Goal: Information Seeking & Learning: Learn about a topic

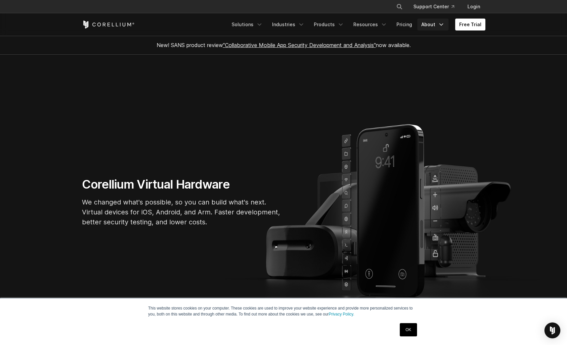
click at [441, 24] on icon "Navigation Menu" at bounding box center [441, 24] width 7 height 7
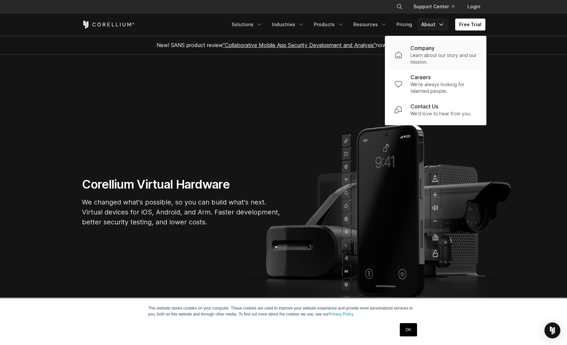
click at [425, 53] on p "Learn about our story and our mission." at bounding box center [443, 58] width 66 height 13
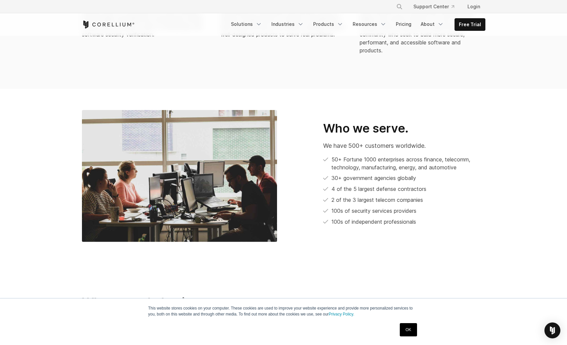
scroll to position [298, 0]
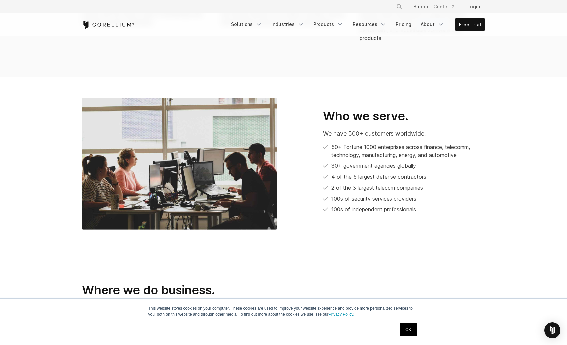
click at [439, 21] on icon "Navigation Menu" at bounding box center [440, 24] width 7 height 7
click at [510, 98] on section "Who we serve. We have 500+ customers worldwide. 50+ Fortune 1000 enterprises ac…" at bounding box center [283, 164] width 567 height 174
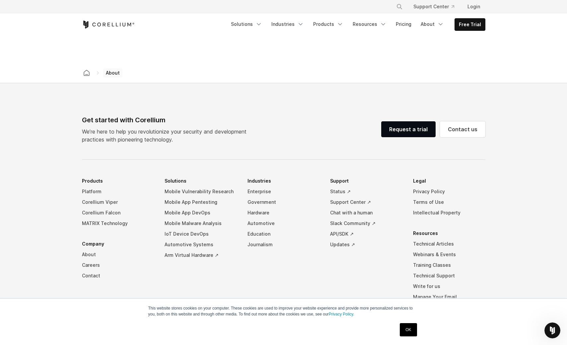
scroll to position [1061, 0]
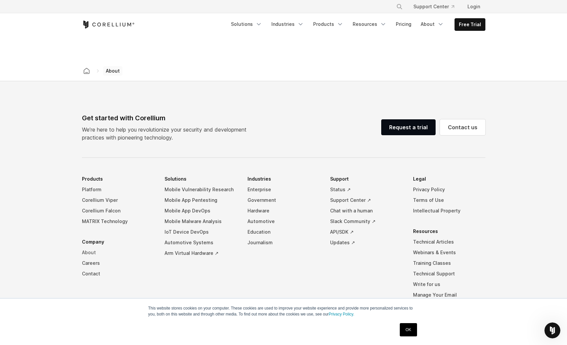
click at [94, 247] on link "About" at bounding box center [118, 252] width 72 height 11
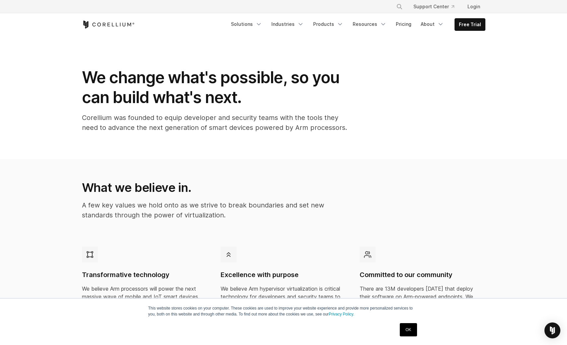
click at [507, 119] on section "We change what's possible, so you can build what's next. Corellium was founded …" at bounding box center [283, 97] width 567 height 123
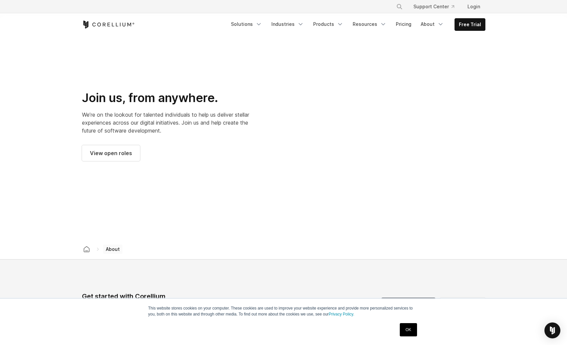
scroll to position [905, 0]
